Goal: Complete application form

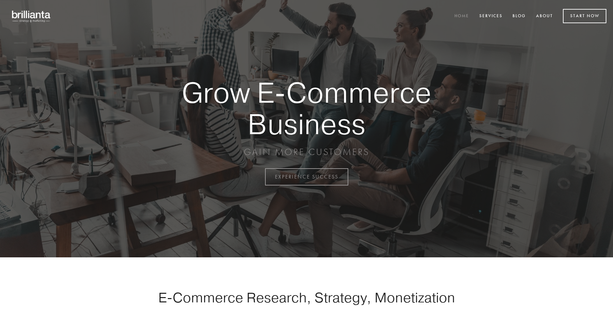
scroll to position [1737, 0]
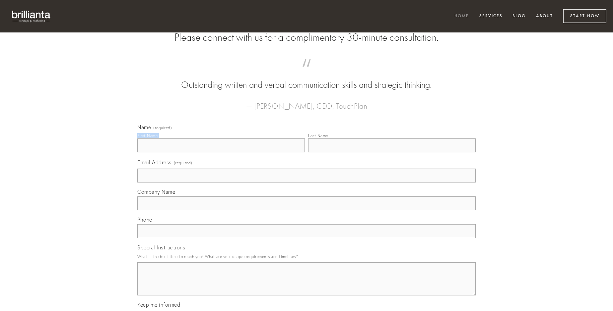
type input "[PERSON_NAME]"
click at [391, 152] on input "Last Name" at bounding box center [391, 146] width 167 height 14
type input "[PERSON_NAME]"
click at [306, 183] on input "Email Address (required)" at bounding box center [306, 176] width 338 height 14
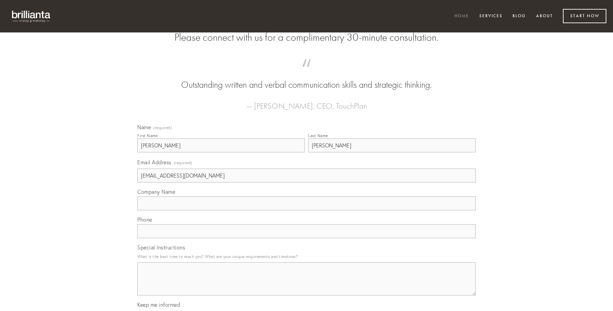
type input "[EMAIL_ADDRESS][DOMAIN_NAME]"
click at [306, 210] on input "Company Name" at bounding box center [306, 204] width 338 height 14
type input "pariatur"
click at [306, 238] on input "text" at bounding box center [306, 231] width 338 height 14
click at [306, 285] on textarea "Special Instructions" at bounding box center [306, 279] width 338 height 33
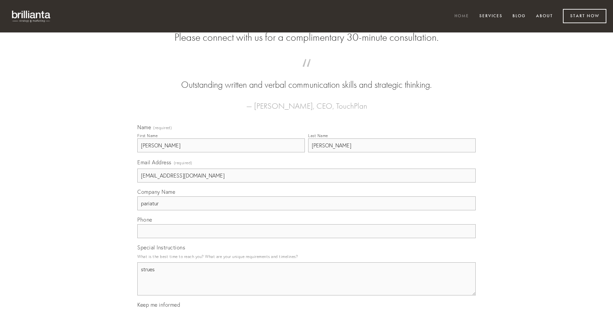
type textarea "strues"
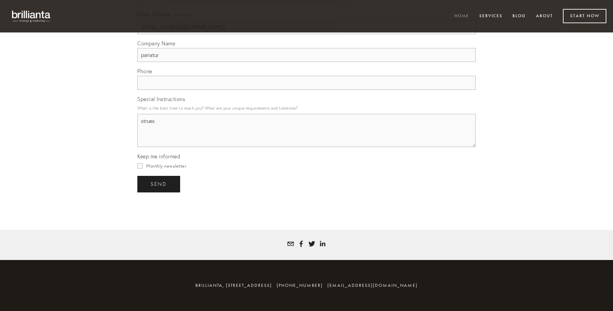
click at [159, 184] on span "send" at bounding box center [158, 184] width 16 height 6
